Goal: Task Accomplishment & Management: Use online tool/utility

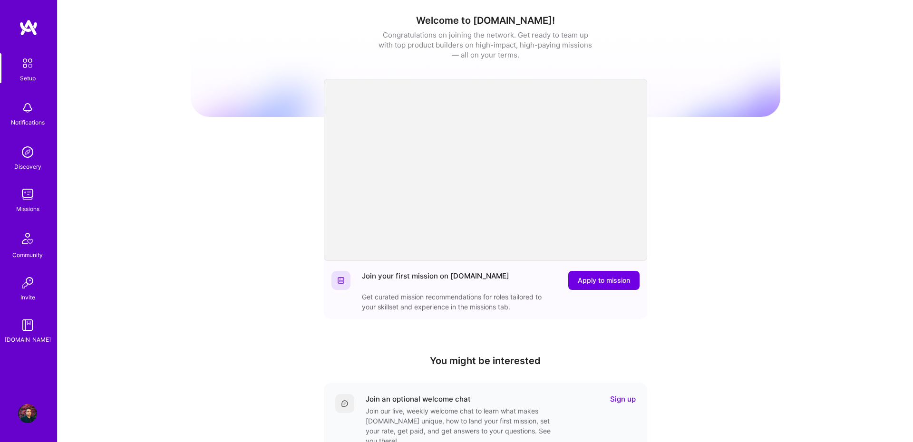
click at [28, 193] on img at bounding box center [27, 194] width 19 height 19
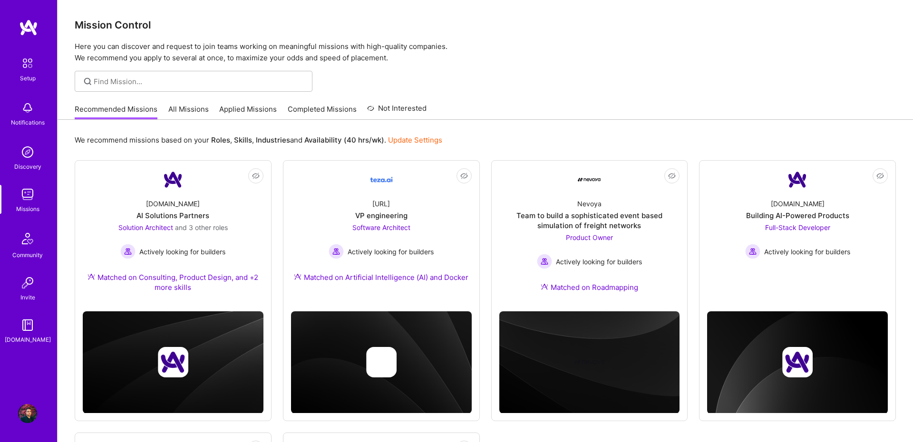
click at [183, 111] on link "All Missions" at bounding box center [188, 112] width 40 height 16
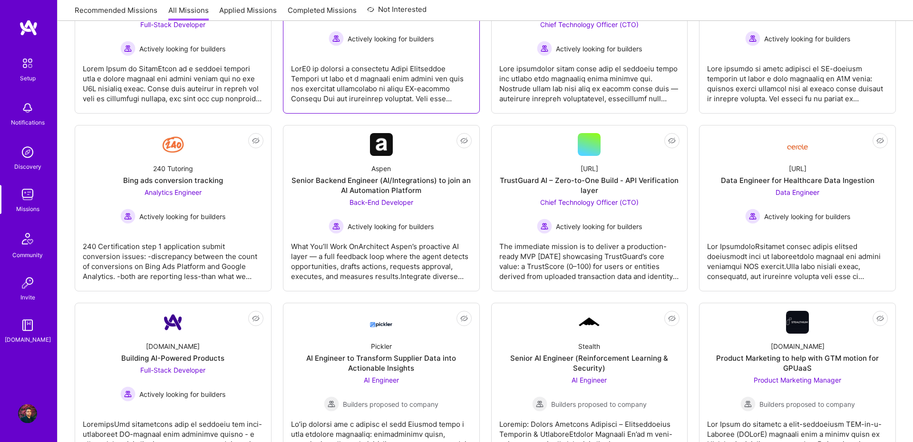
scroll to position [131, 0]
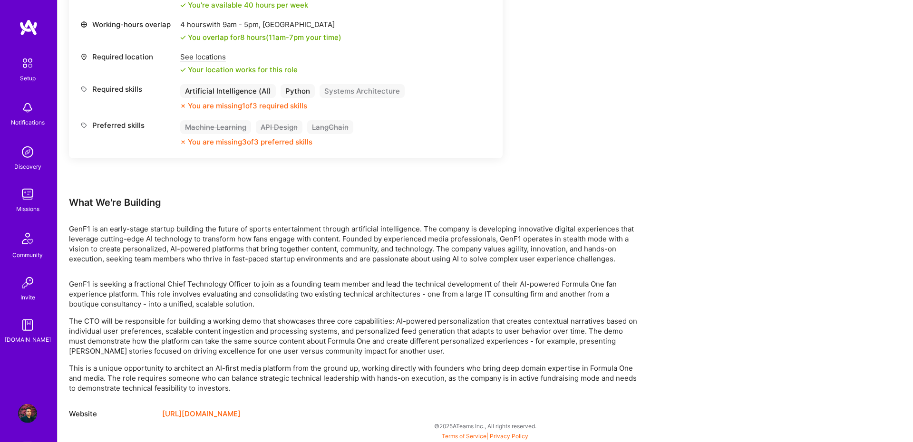
scroll to position [422, 0]
